Goal: Task Accomplishment & Management: Complete application form

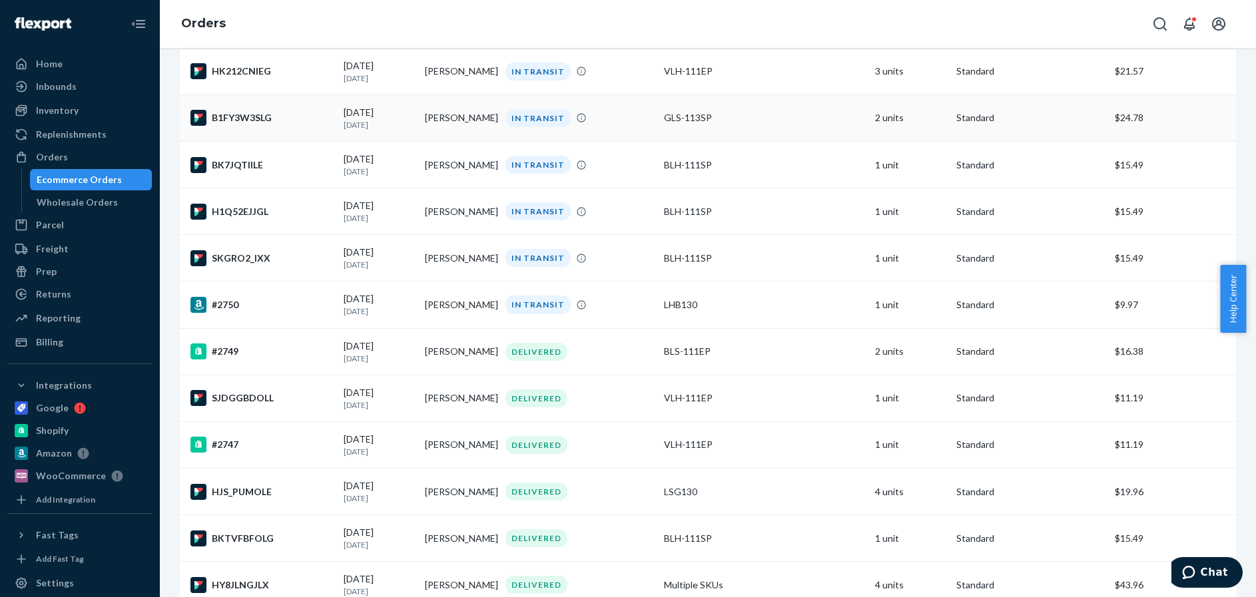
scroll to position [266, 0]
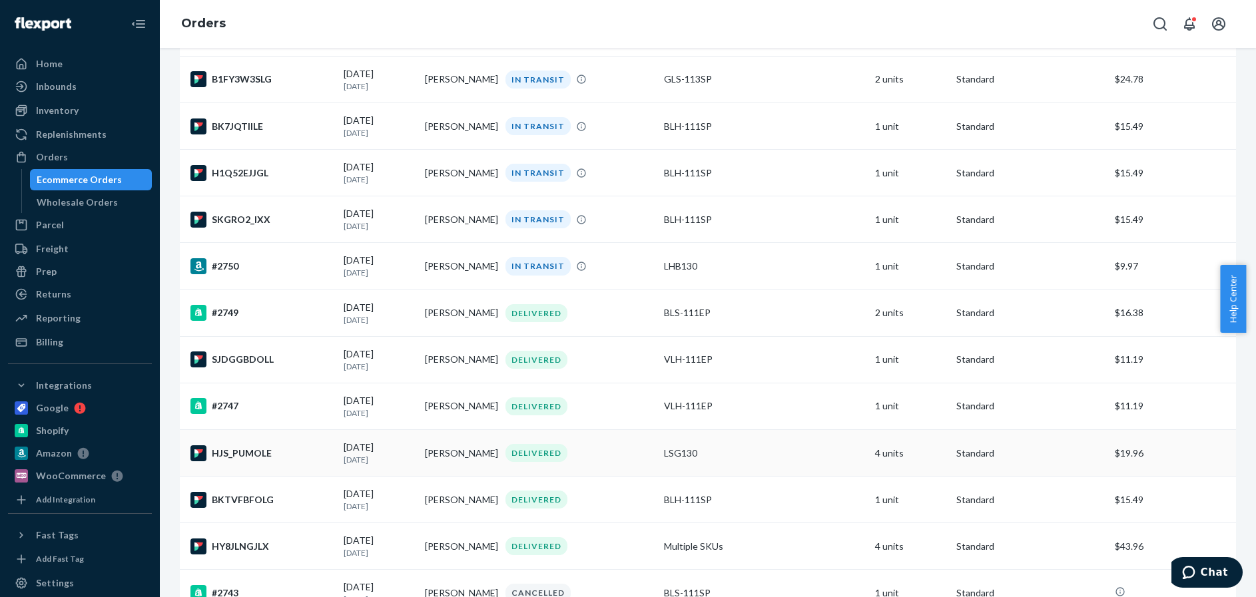
click at [306, 453] on div "HJS_PUMOLE" at bounding box center [261, 453] width 142 height 16
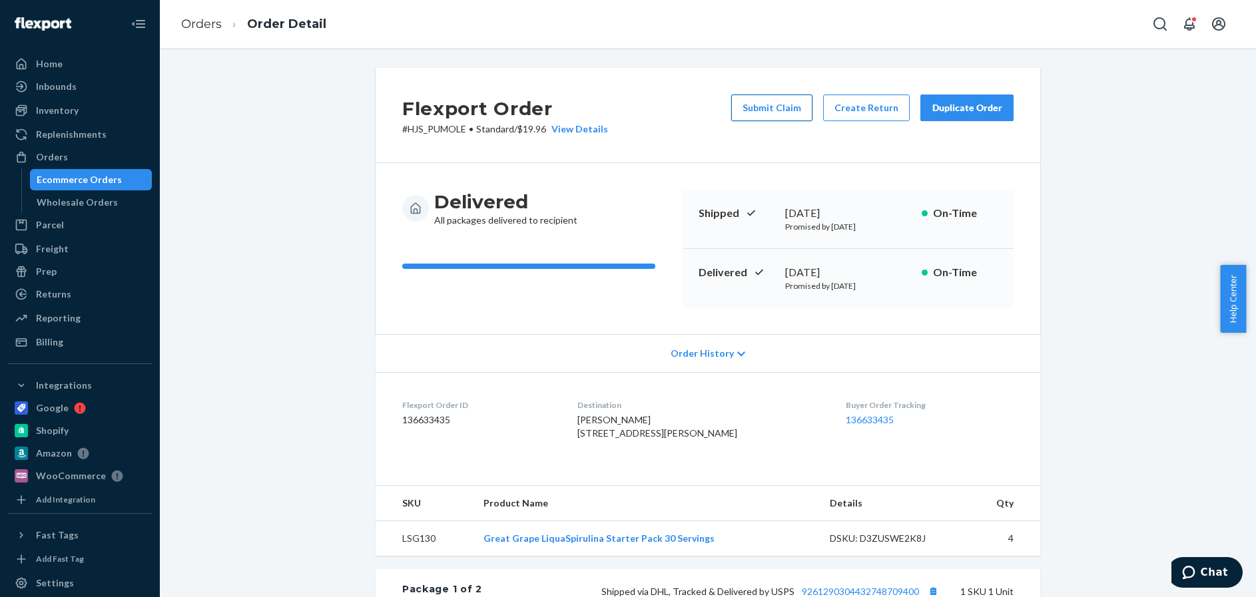
click at [773, 103] on button "Submit Claim" at bounding box center [771, 108] width 81 height 27
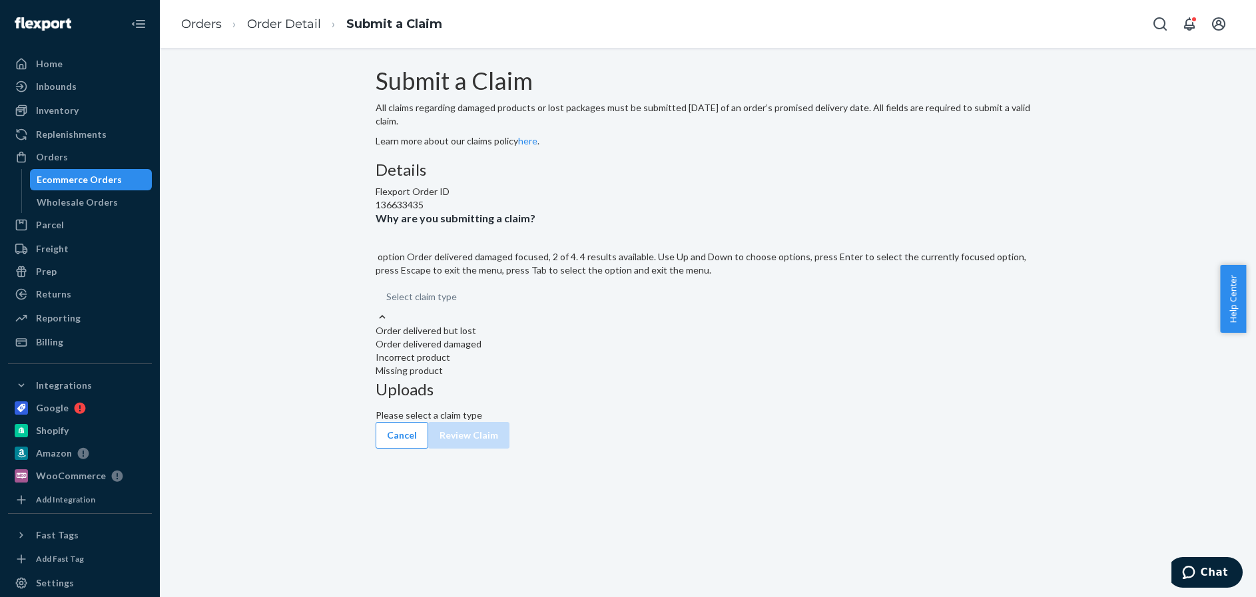
click at [563, 351] on div "Order delivered damaged" at bounding box center [708, 344] width 665 height 13
click at [388, 304] on input "Why are you submitting a claim? option Order delivered damaged focused, 2 of 4.…" at bounding box center [386, 296] width 1 height 13
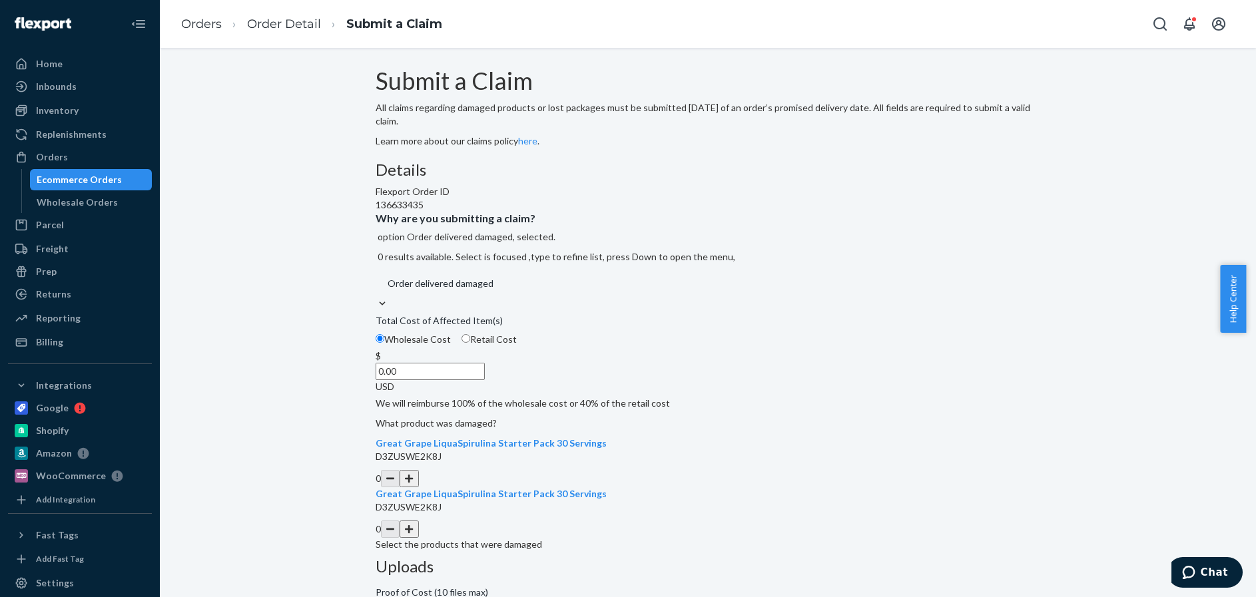
click at [459, 380] on input "0.00" at bounding box center [430, 371] width 109 height 17
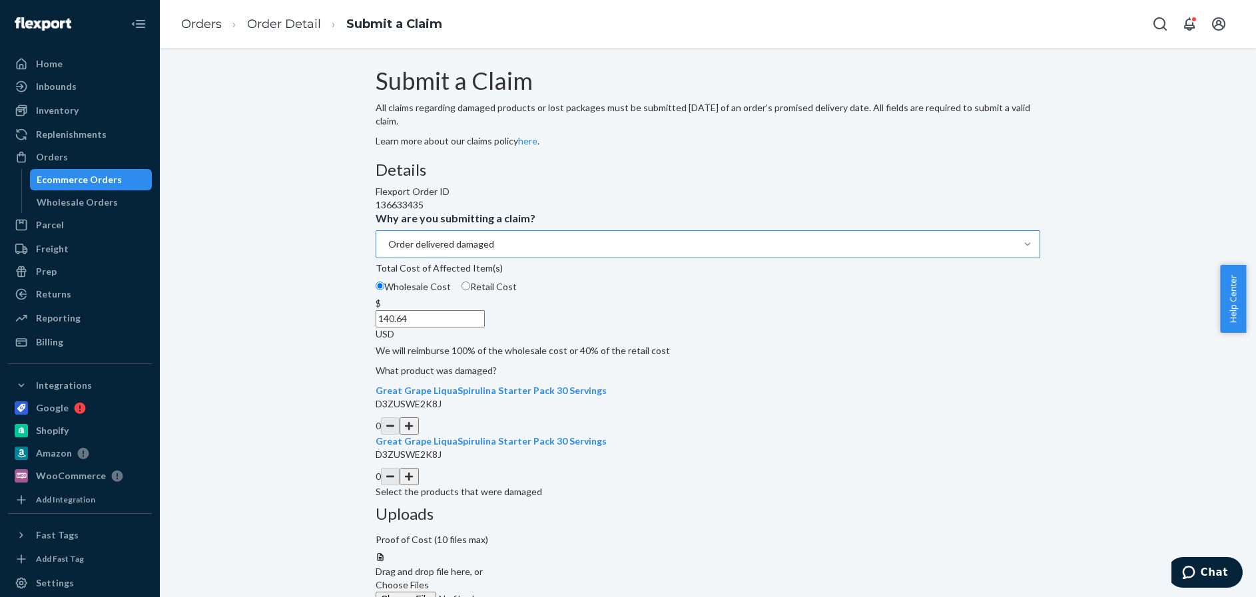
type input "140.64"
click at [418, 435] on button "button" at bounding box center [409, 425] width 19 height 17
click at [418, 485] on button "button" at bounding box center [409, 476] width 19 height 17
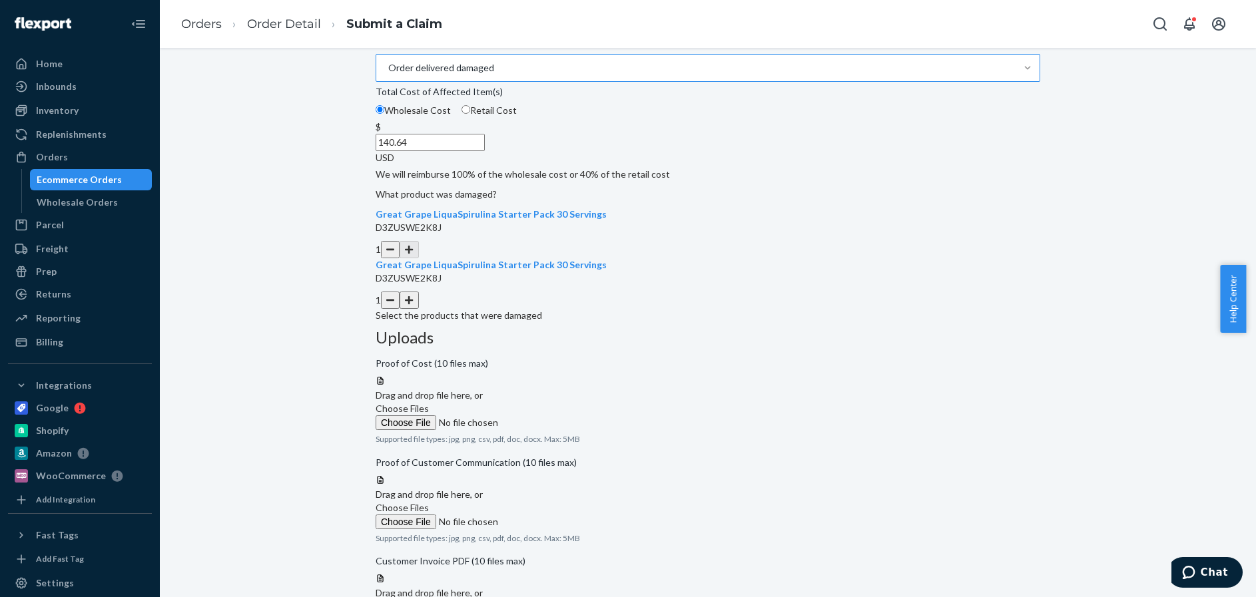
scroll to position [224, 0]
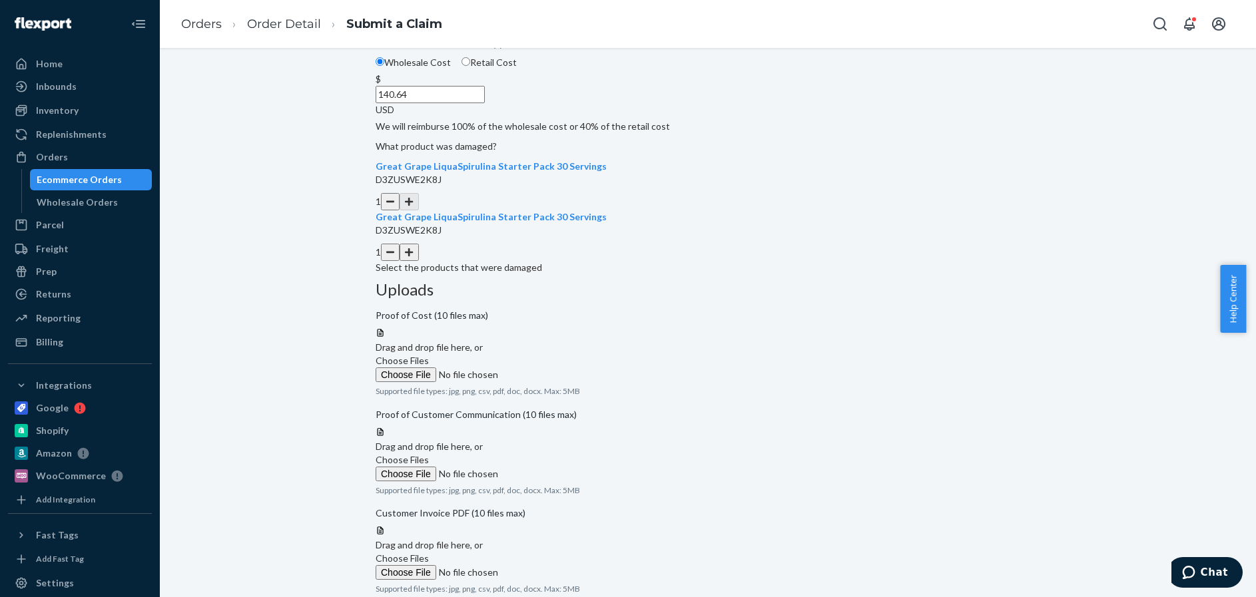
click at [418, 261] on button "button" at bounding box center [409, 252] width 19 height 17
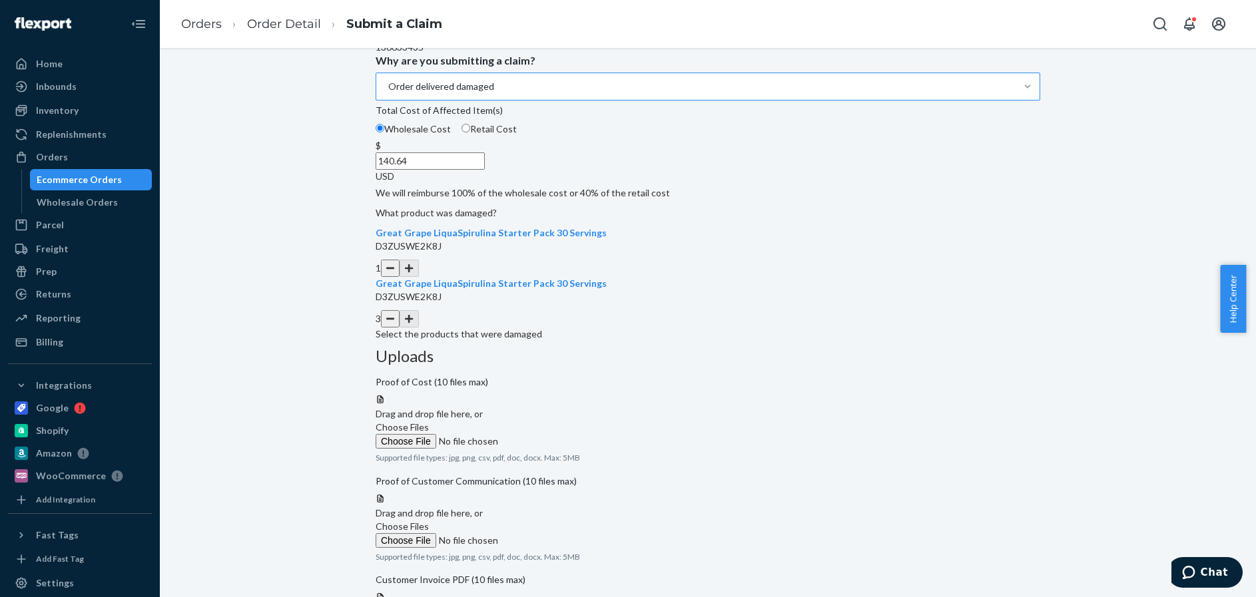
click at [429, 421] on span "Choose Files" at bounding box center [402, 426] width 53 height 11
click at [557, 434] on input "Choose Files" at bounding box center [466, 441] width 181 height 15
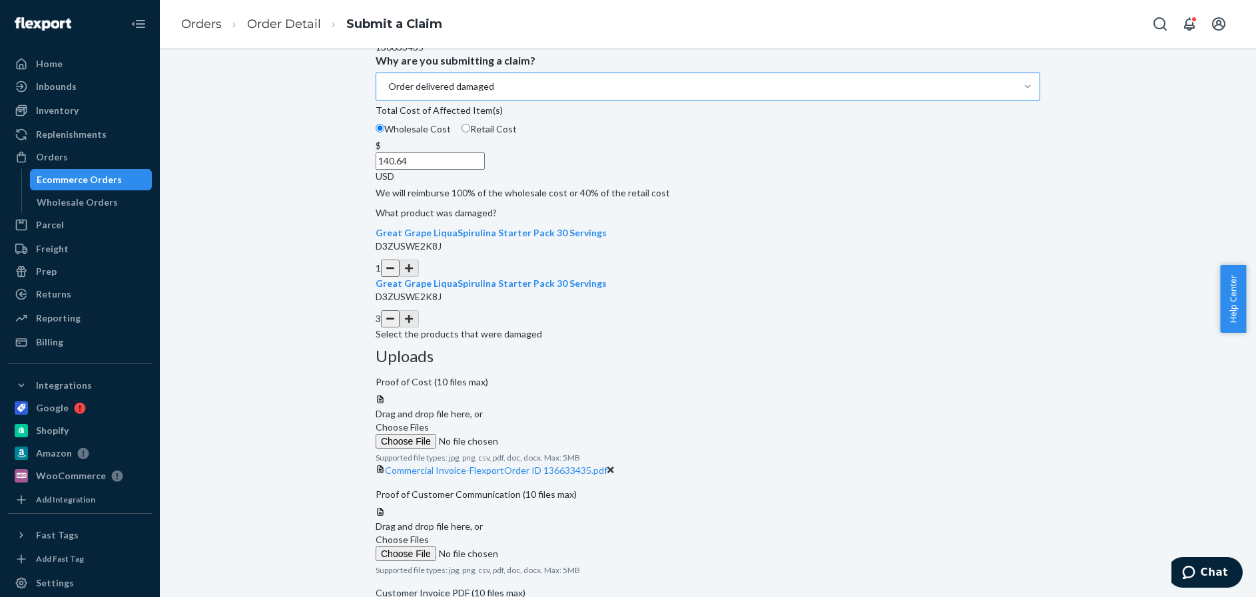
click at [614, 465] on icon at bounding box center [610, 469] width 7 height 9
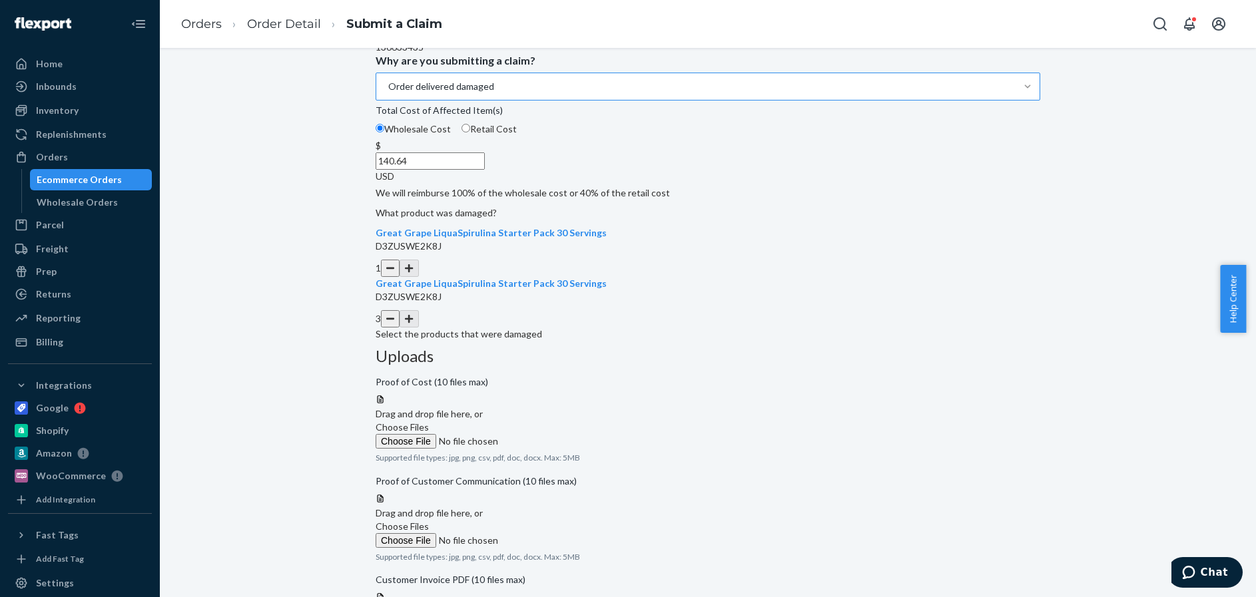
click at [429, 421] on span "Choose Files" at bounding box center [402, 426] width 53 height 11
click at [557, 434] on input "Choose Files" at bounding box center [466, 441] width 181 height 15
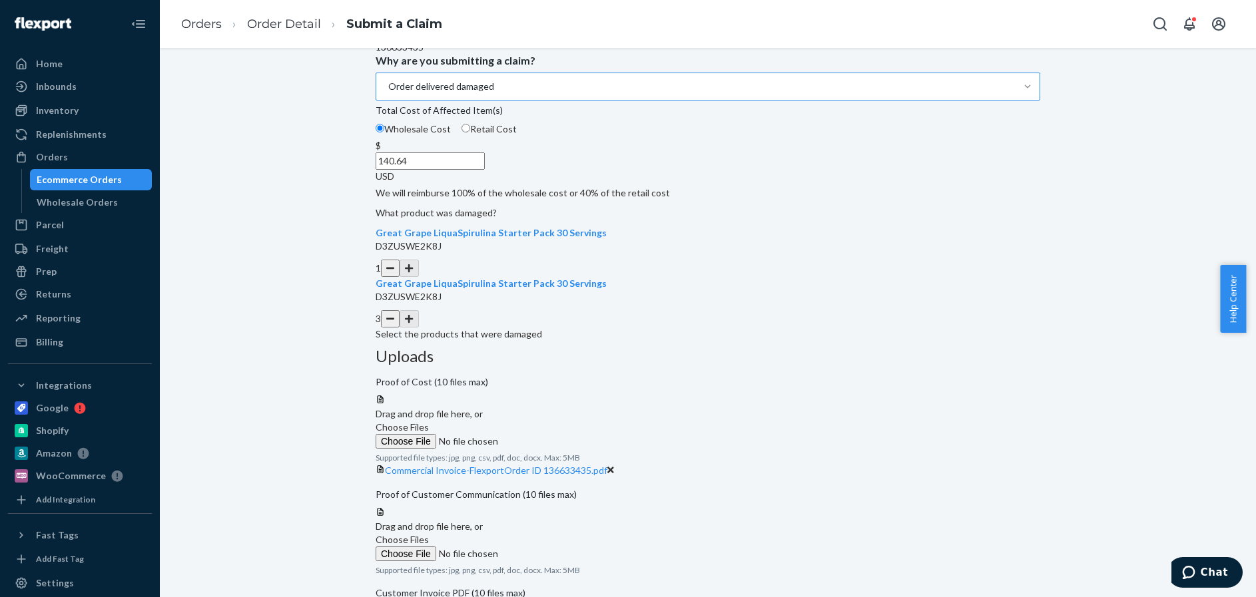
click at [429, 534] on span "Choose Files" at bounding box center [402, 539] width 53 height 11
click at [557, 547] on input "Choose Files" at bounding box center [466, 554] width 181 height 15
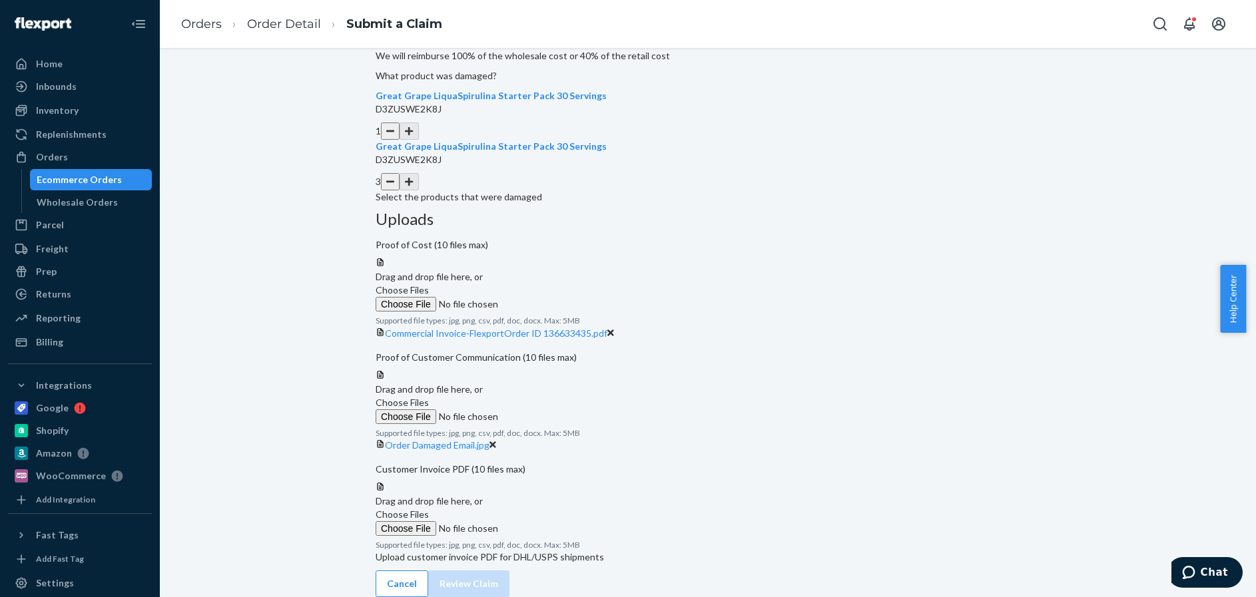
scroll to position [336, 0]
click at [429, 509] on span "Choose Files" at bounding box center [402, 514] width 53 height 11
click at [557, 521] on input "Choose Files" at bounding box center [466, 528] width 181 height 15
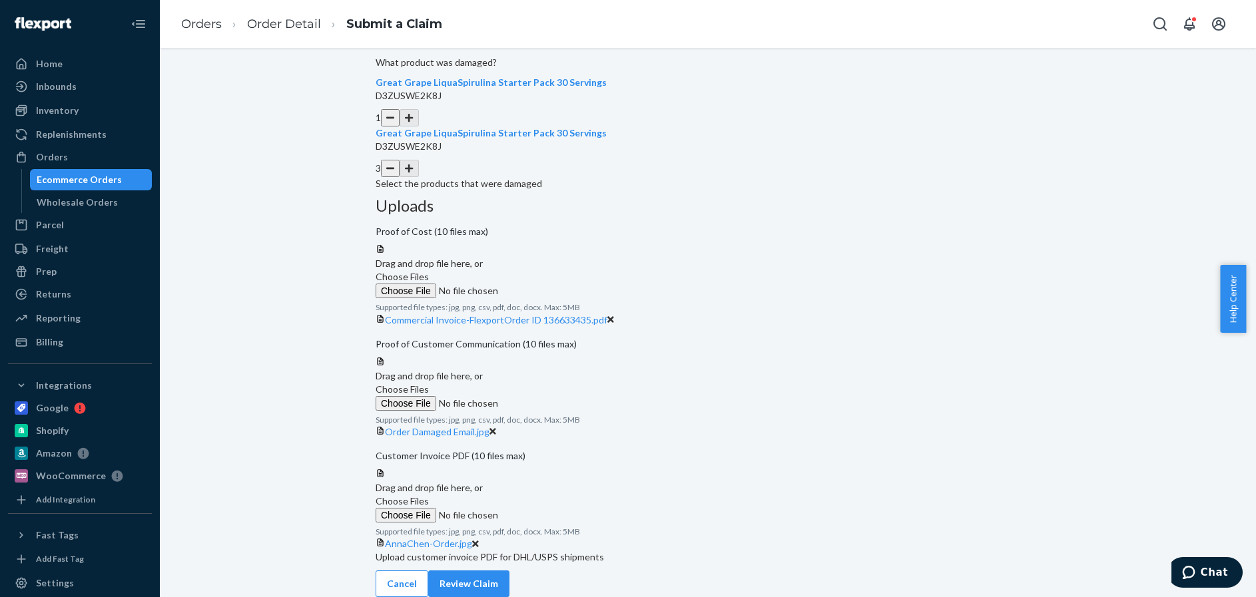
scroll to position [388, 0]
click at [509, 572] on button "Review Claim" at bounding box center [468, 584] width 81 height 27
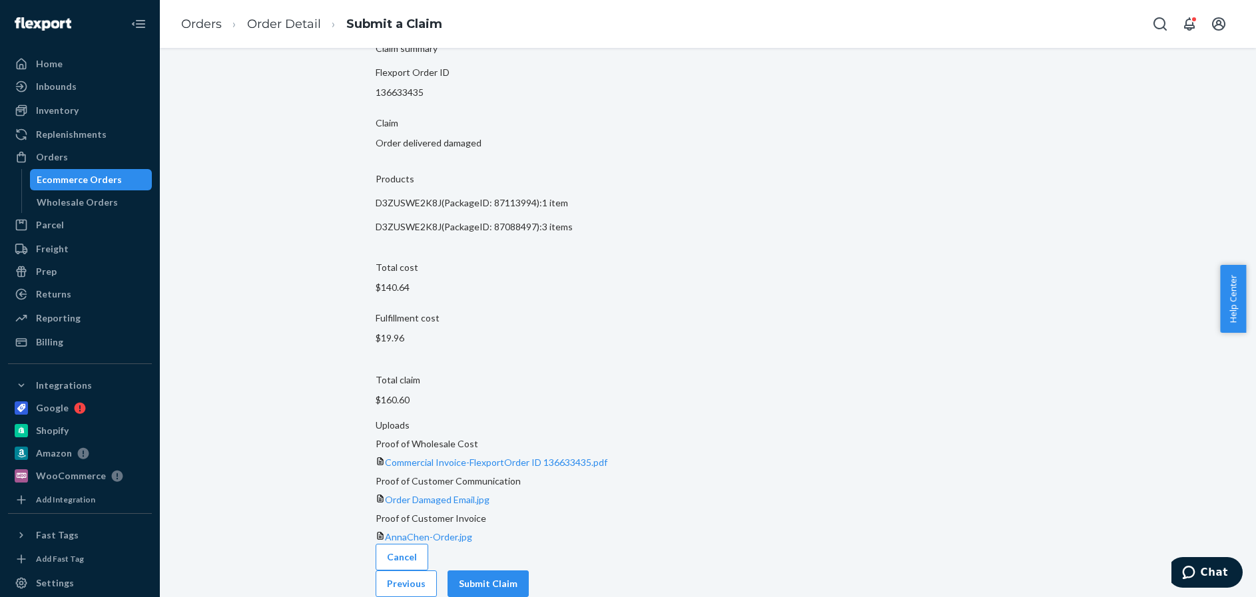
scroll to position [5, 0]
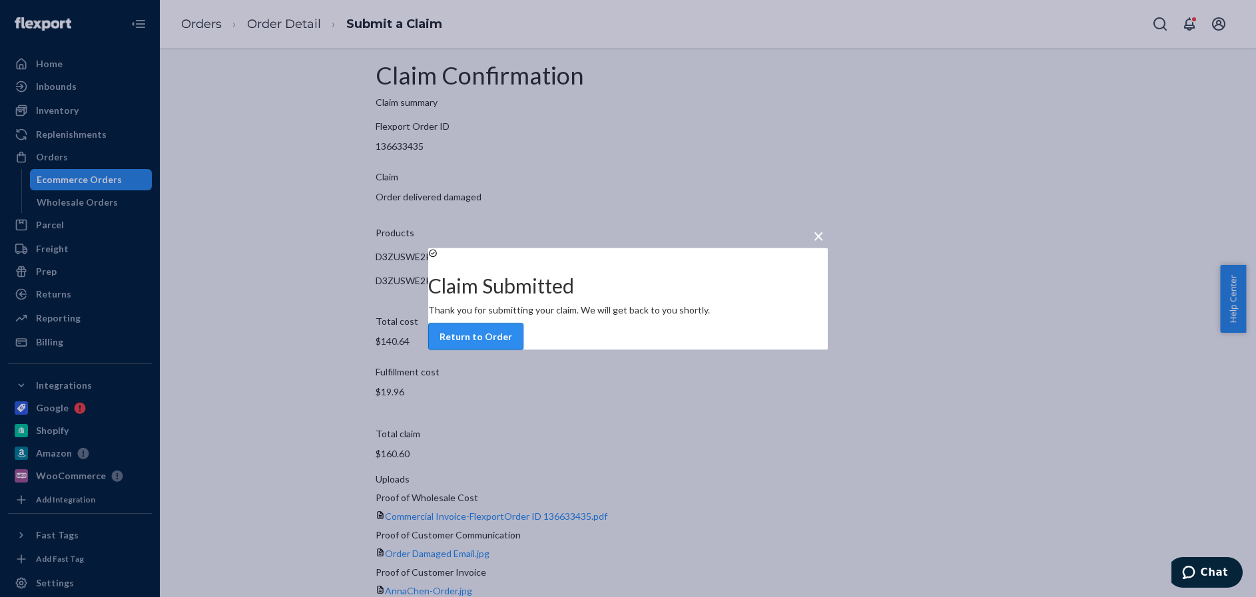
click at [523, 350] on button "Return to Order" at bounding box center [475, 336] width 95 height 27
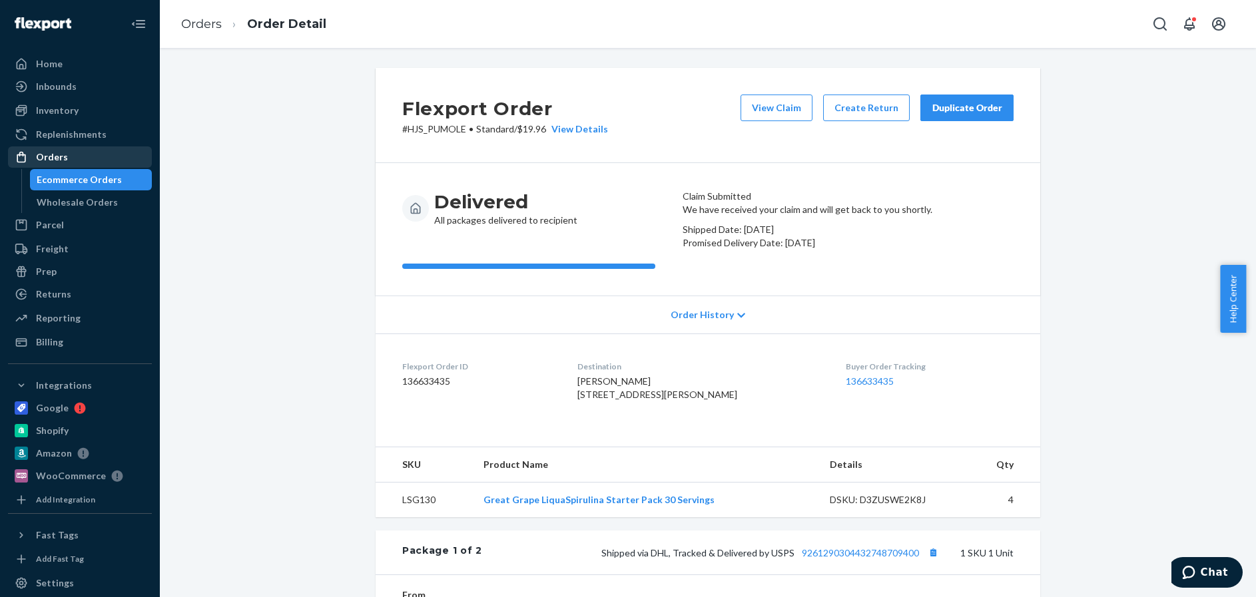
click at [55, 157] on div "Orders" at bounding box center [52, 156] width 32 height 13
